Goal: Transaction & Acquisition: Purchase product/service

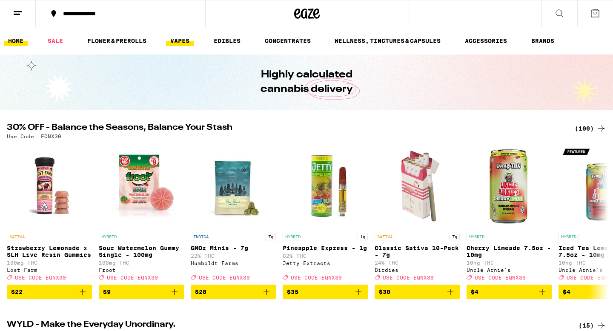
click at [180, 43] on link "VAPES" at bounding box center [180, 41] width 28 height 10
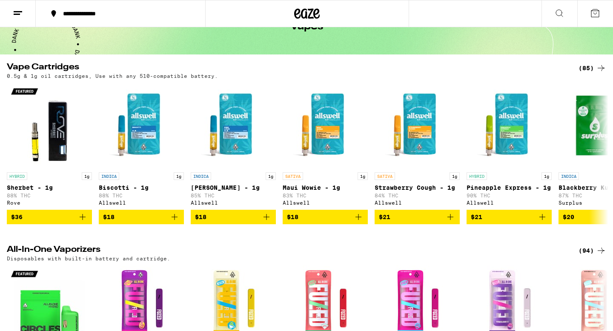
scroll to position [58, 0]
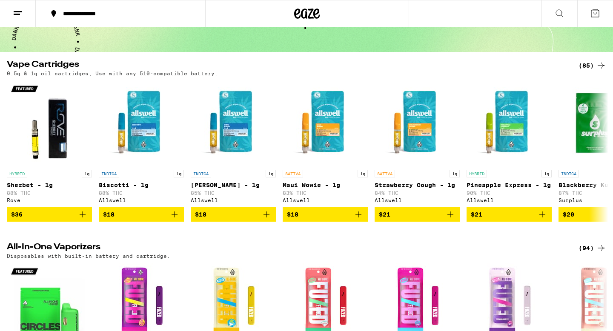
click at [588, 64] on div "(85)" at bounding box center [593, 65] width 28 height 10
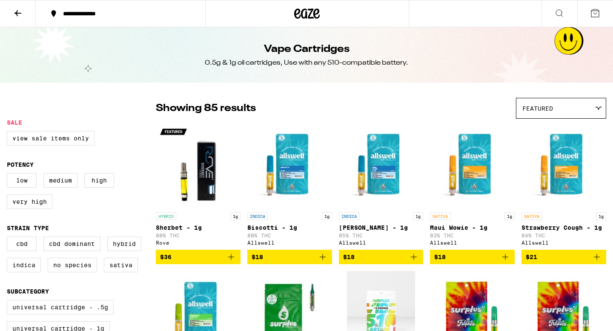
click at [376, 225] on p "[PERSON_NAME] - 1g" at bounding box center [381, 227] width 85 height 7
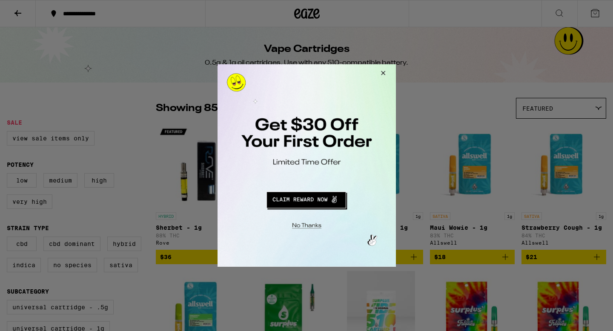
click at [302, 224] on button "Close Modal" at bounding box center [304, 224] width 173 height 13
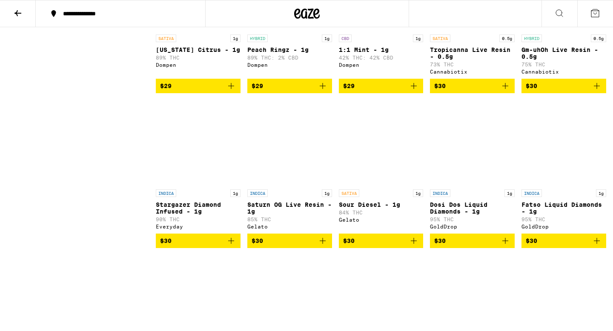
scroll to position [959, 0]
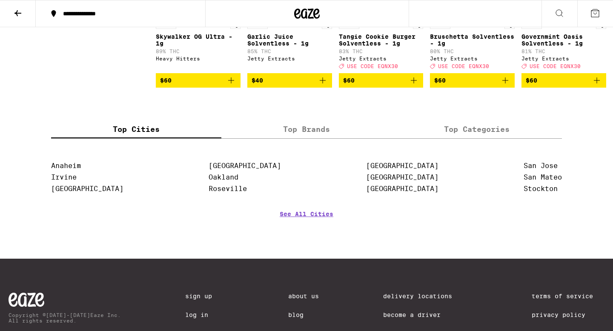
scroll to position [2634, 0]
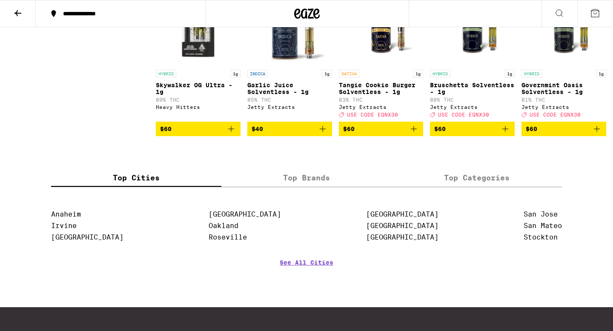
scroll to position [2625, 0]
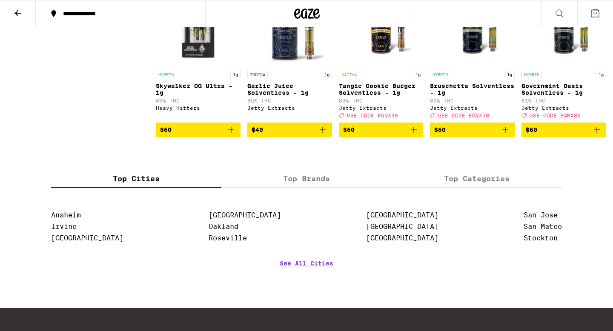
click at [320, 188] on label "Top Brands" at bounding box center [306, 178] width 170 height 18
click at [0, 0] on input "Top Brands" at bounding box center [0, 0] width 0 height 0
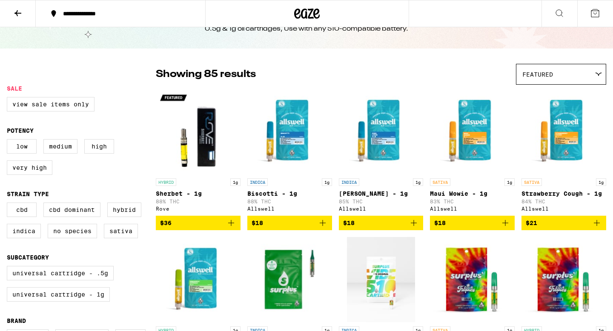
scroll to position [0, 0]
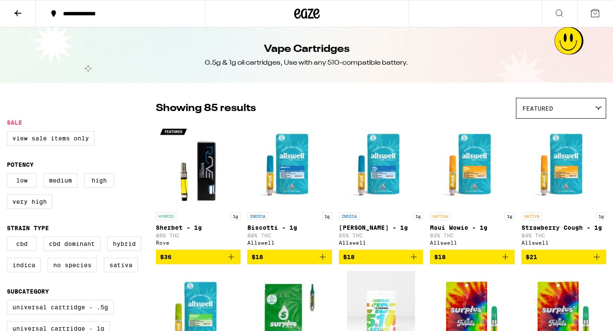
click at [19, 20] on button at bounding box center [18, 13] width 36 height 27
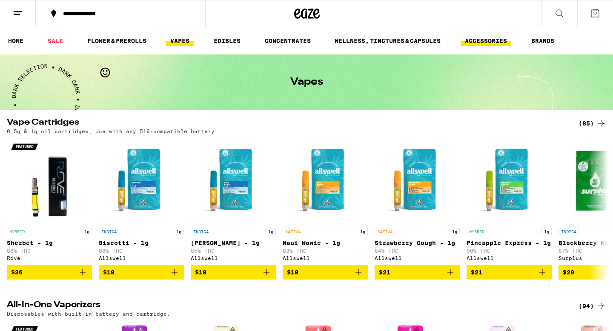
click at [499, 41] on link "ACCESSORIES" at bounding box center [486, 41] width 51 height 10
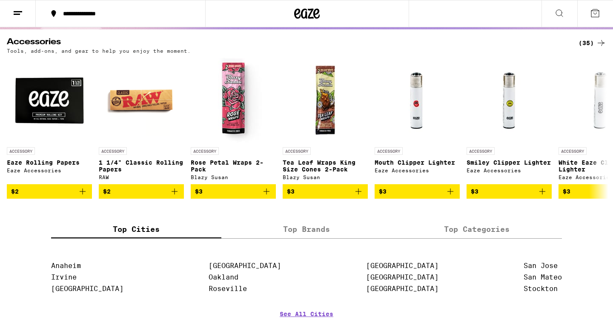
scroll to position [49, 0]
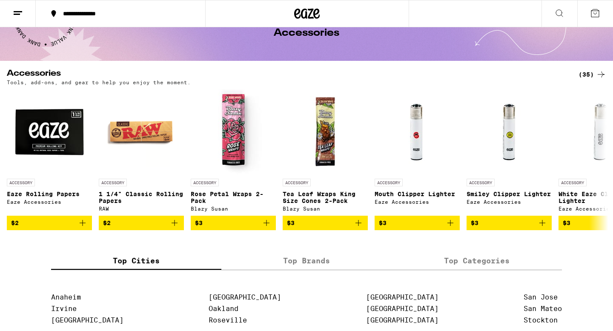
click at [597, 77] on icon at bounding box center [601, 74] width 10 height 10
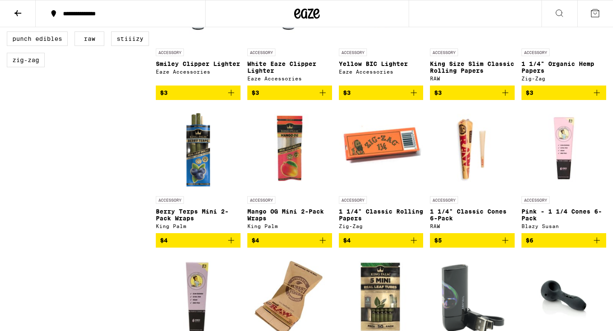
scroll to position [295, 0]
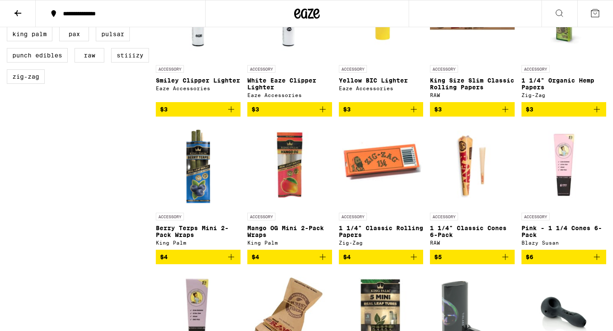
click at [205, 190] on img "Open page for Berry Terps Mini 2-Pack Wraps from King Palm" at bounding box center [198, 165] width 85 height 85
click at [172, 238] on p "Berry Terps Mini 2-Pack Wraps" at bounding box center [198, 232] width 85 height 14
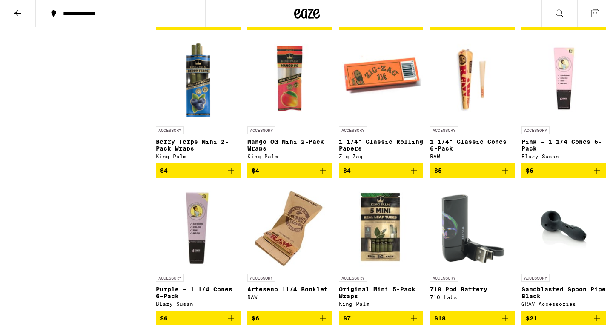
scroll to position [414, 0]
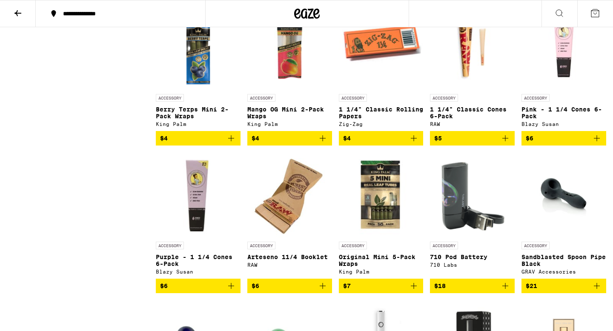
click at [195, 204] on img "Open page for Purple - 1 1/4 Cones 6-Pack from Blazy Susan" at bounding box center [198, 194] width 85 height 85
click at [206, 203] on img "Open page for Purple - 1 1/4 Cones 6-Pack from Blazy Susan" at bounding box center [198, 194] width 85 height 85
